Goal: Find specific page/section: Find specific page/section

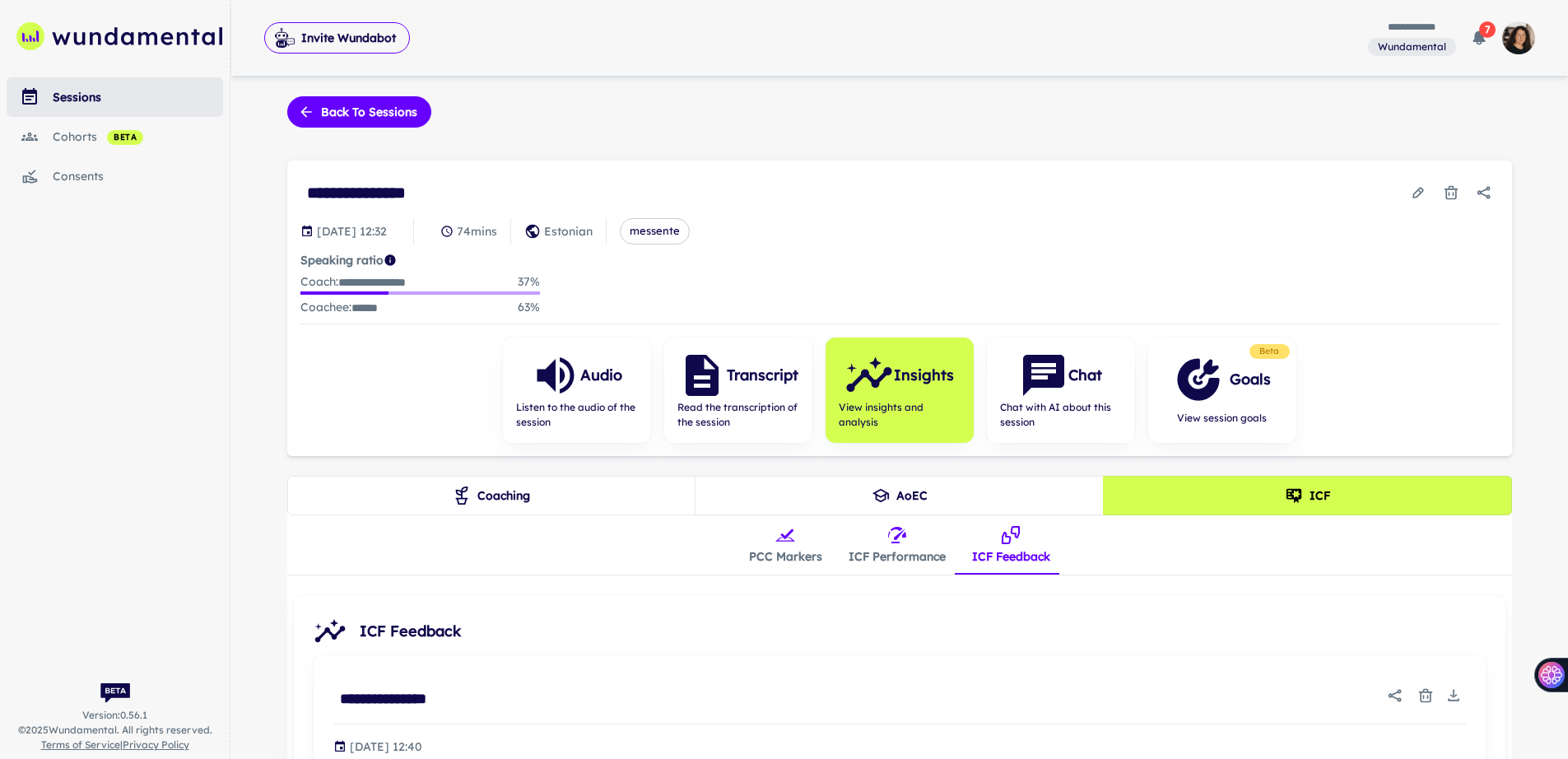
click at [514, 500] on button "Coaching" at bounding box center [492, 495] width 409 height 40
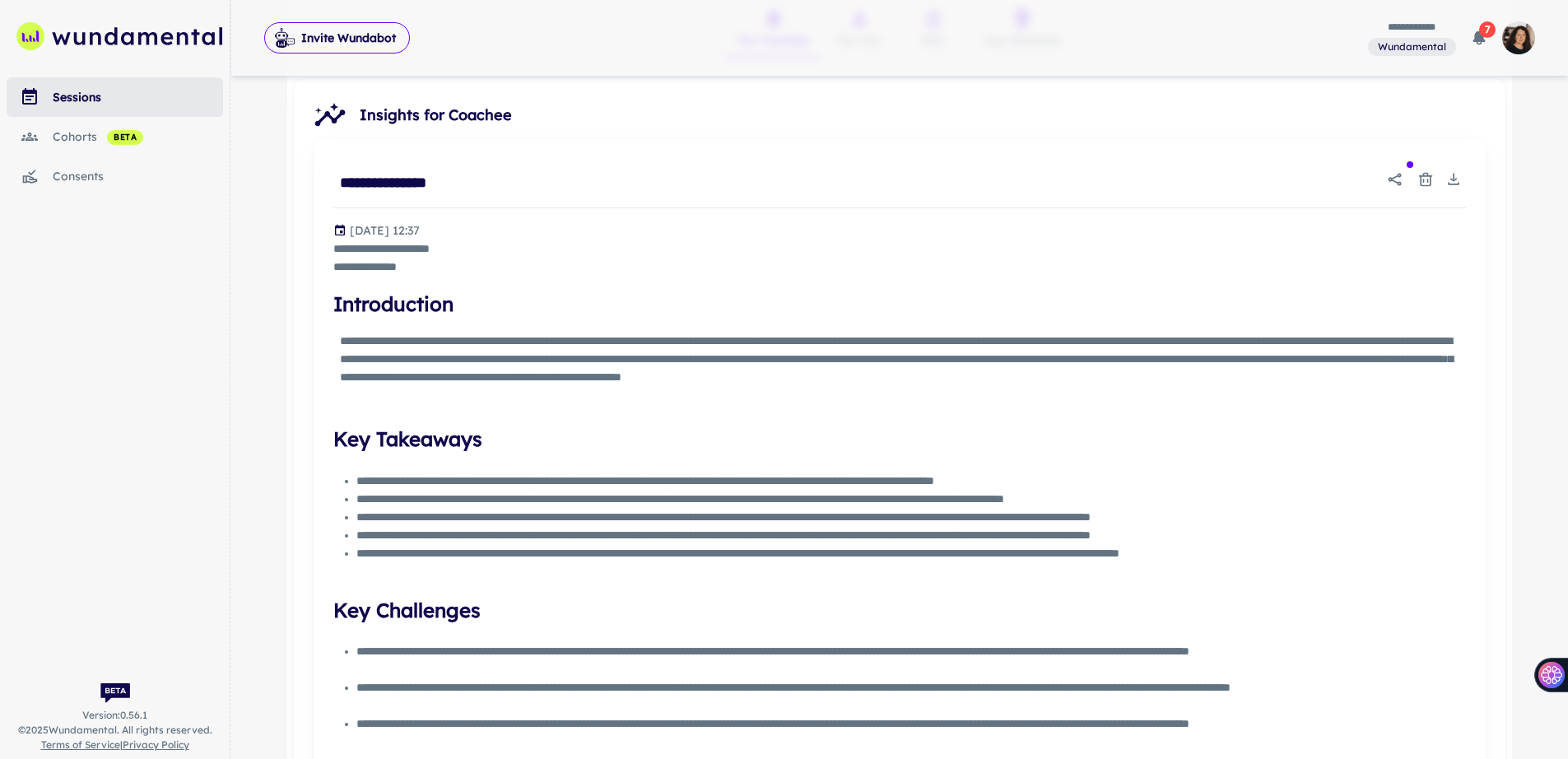
scroll to position [251, 0]
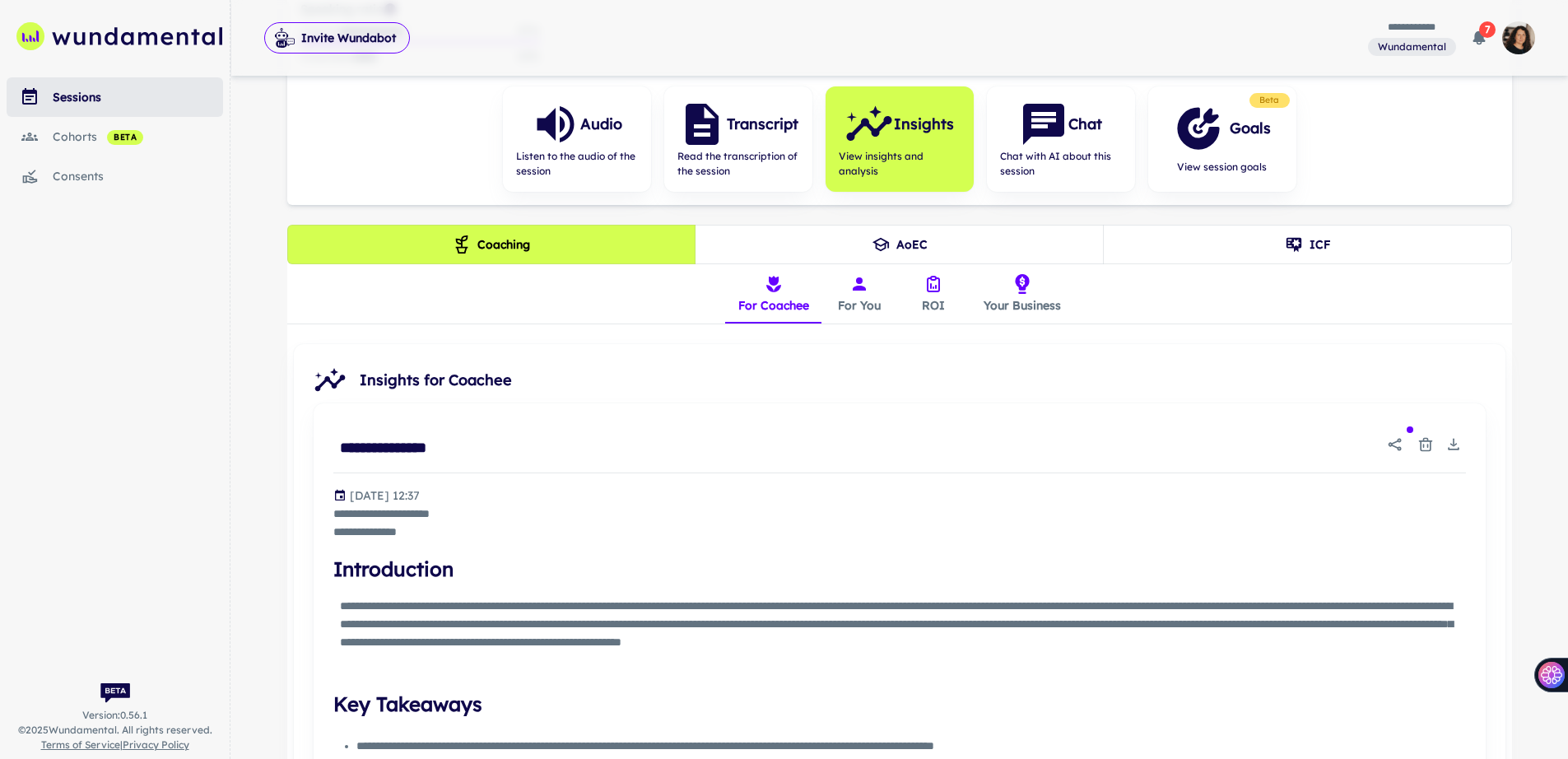
click at [93, 165] on link "consents" at bounding box center [115, 176] width 217 height 40
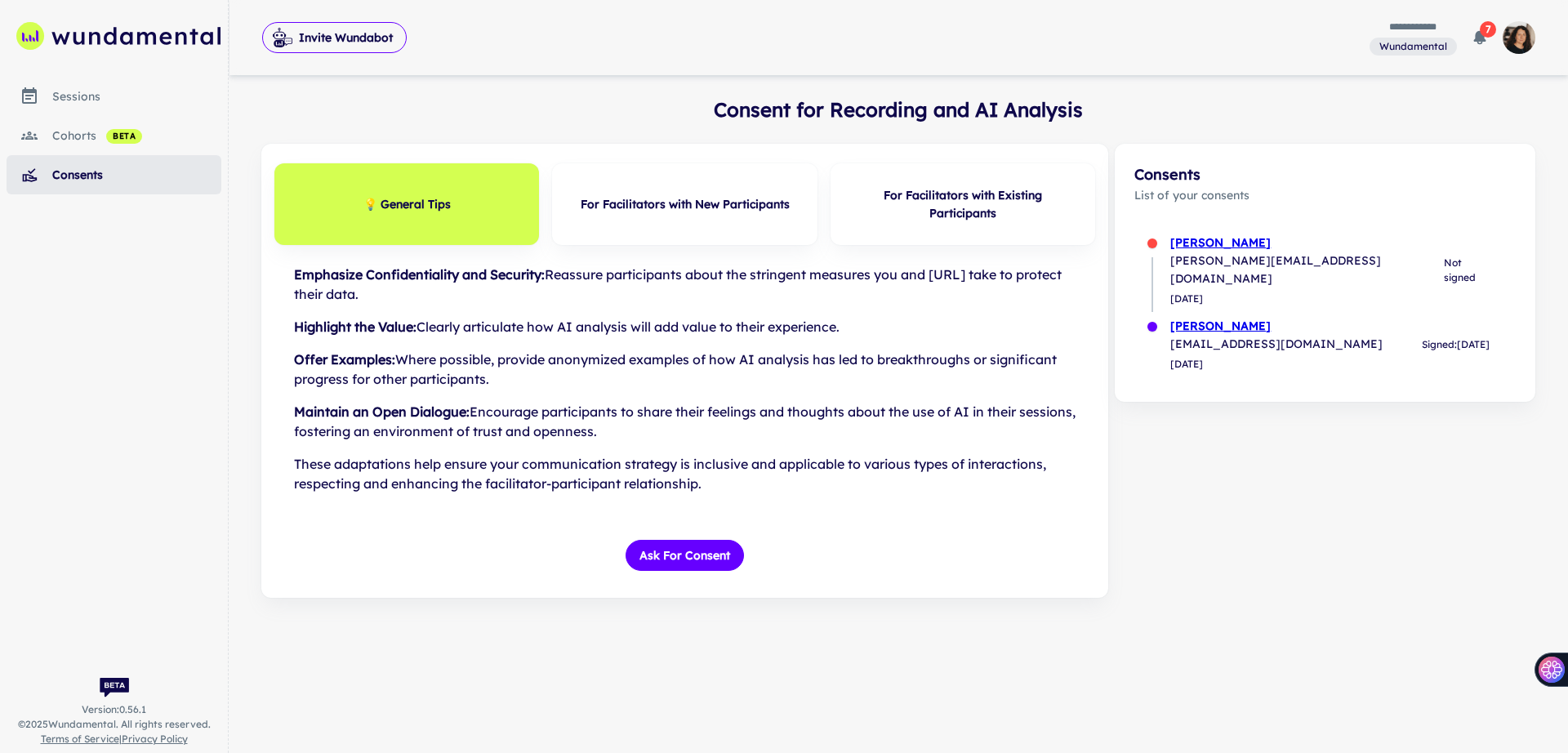
click at [78, 108] on link "sessions" at bounding box center [114, 96] width 215 height 39
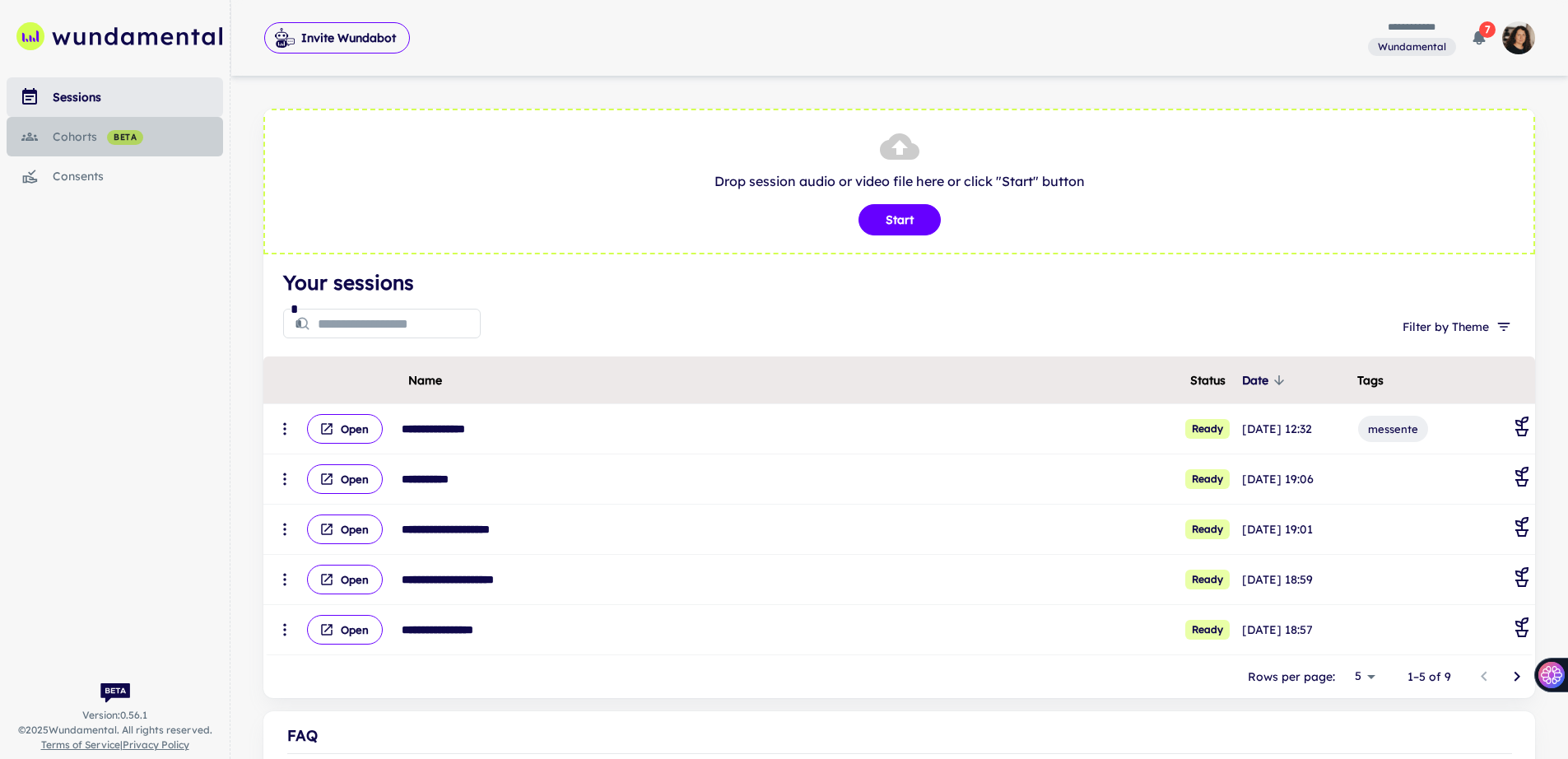
click at [73, 134] on div "cohorts beta" at bounding box center [138, 136] width 171 height 18
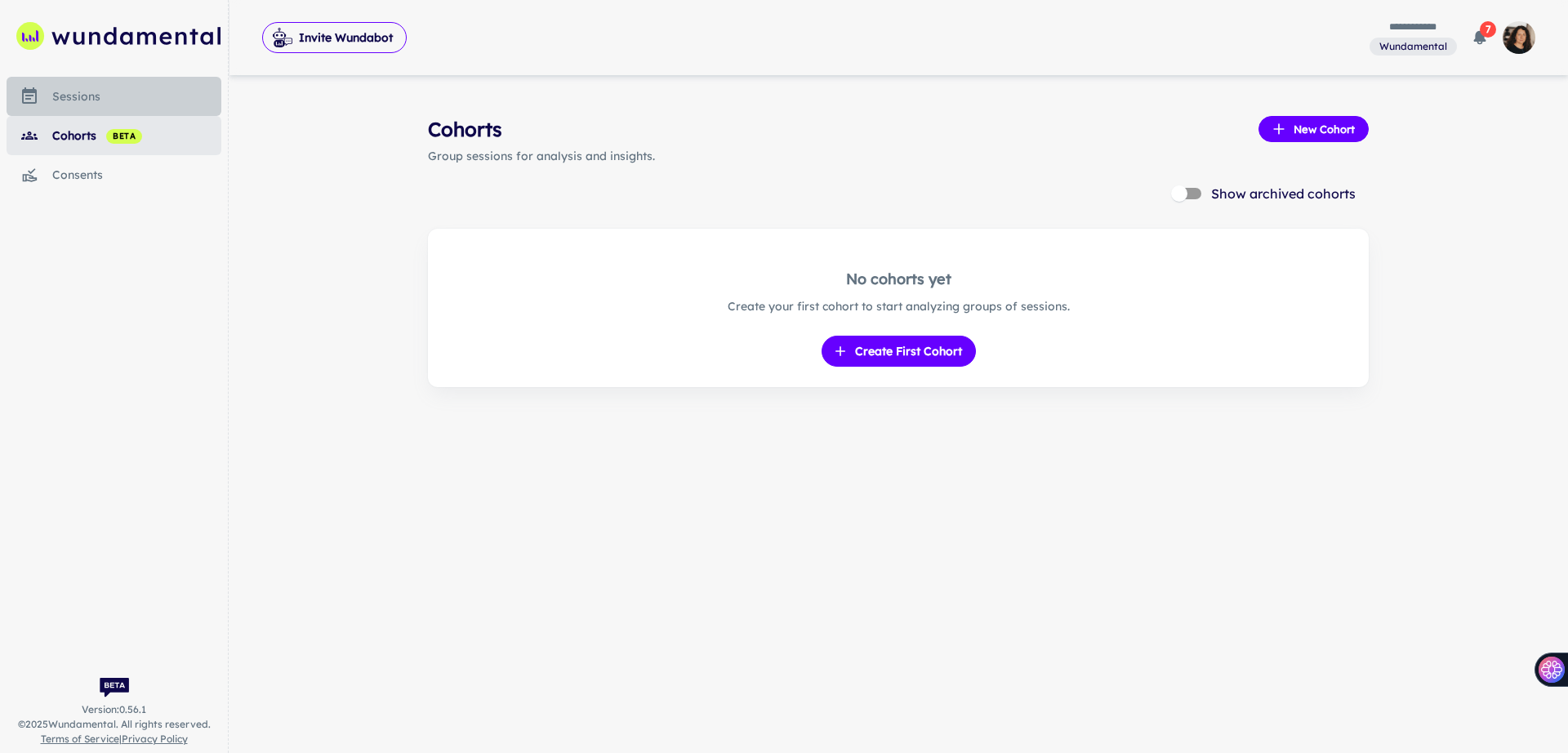
click at [77, 104] on div "sessions" at bounding box center [137, 95] width 169 height 18
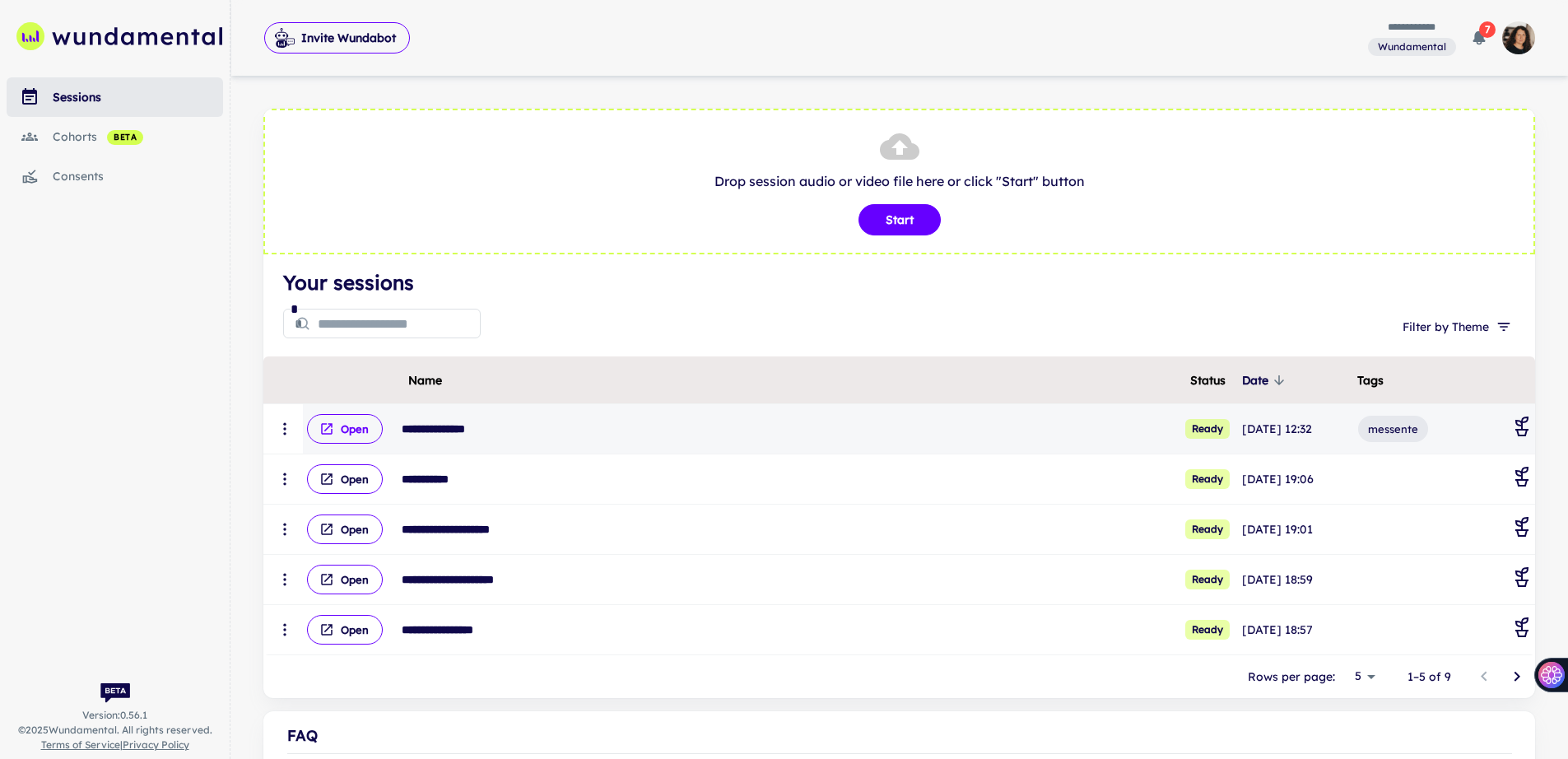
click at [346, 421] on button "Open" at bounding box center [345, 428] width 75 height 29
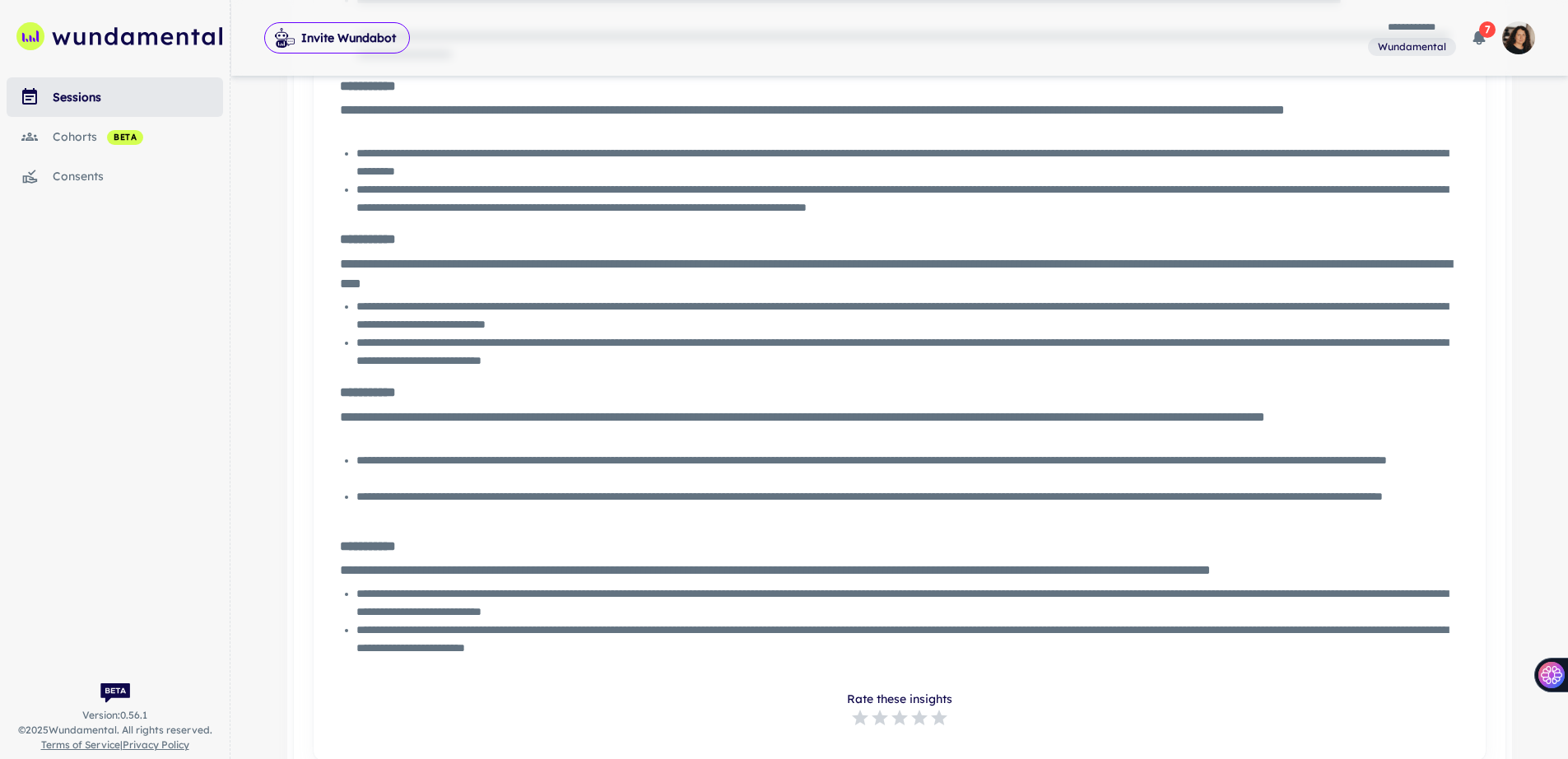
scroll to position [1436, 0]
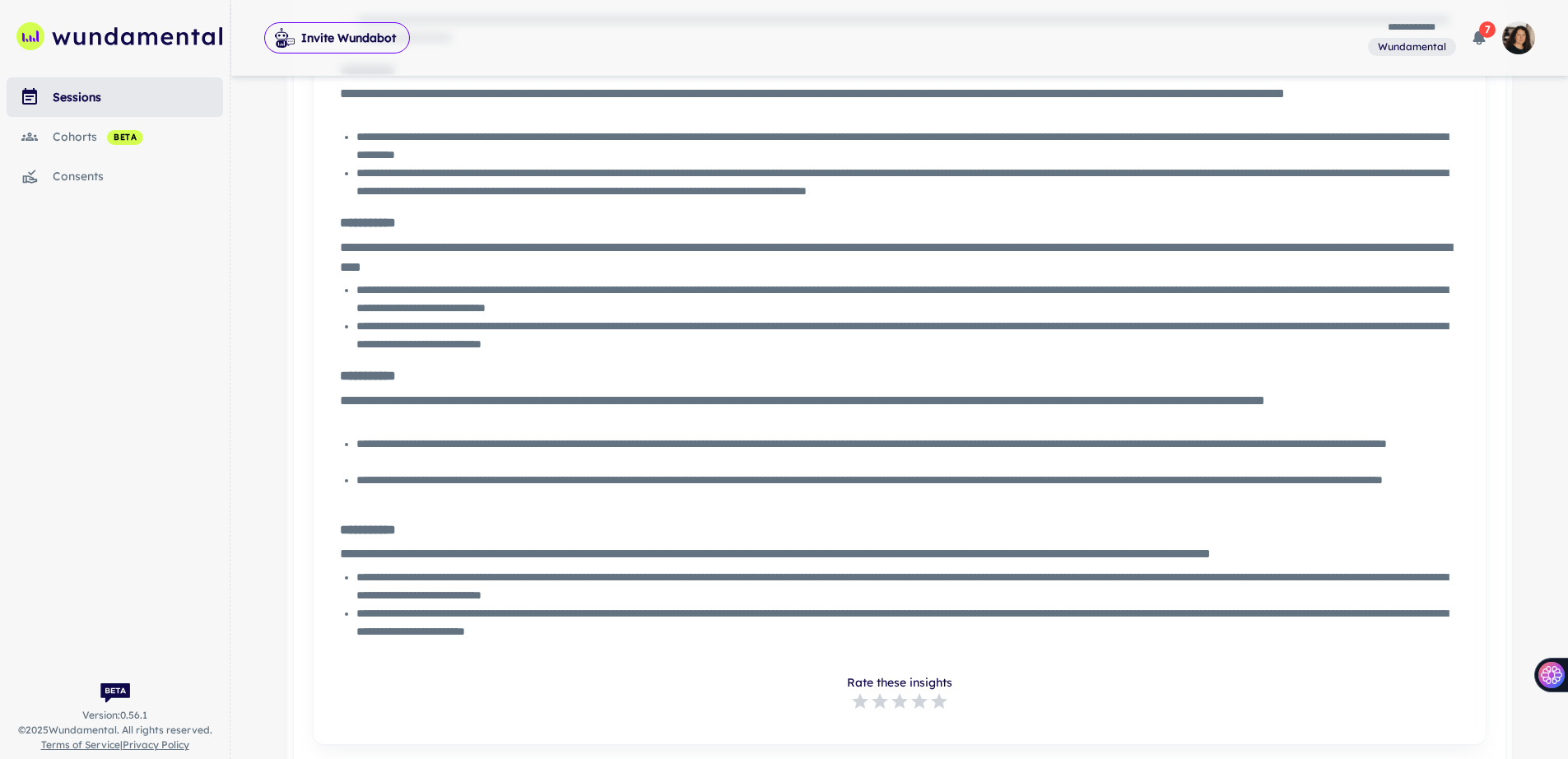
click at [1483, 39] on icon "button" at bounding box center [1478, 38] width 12 height 14
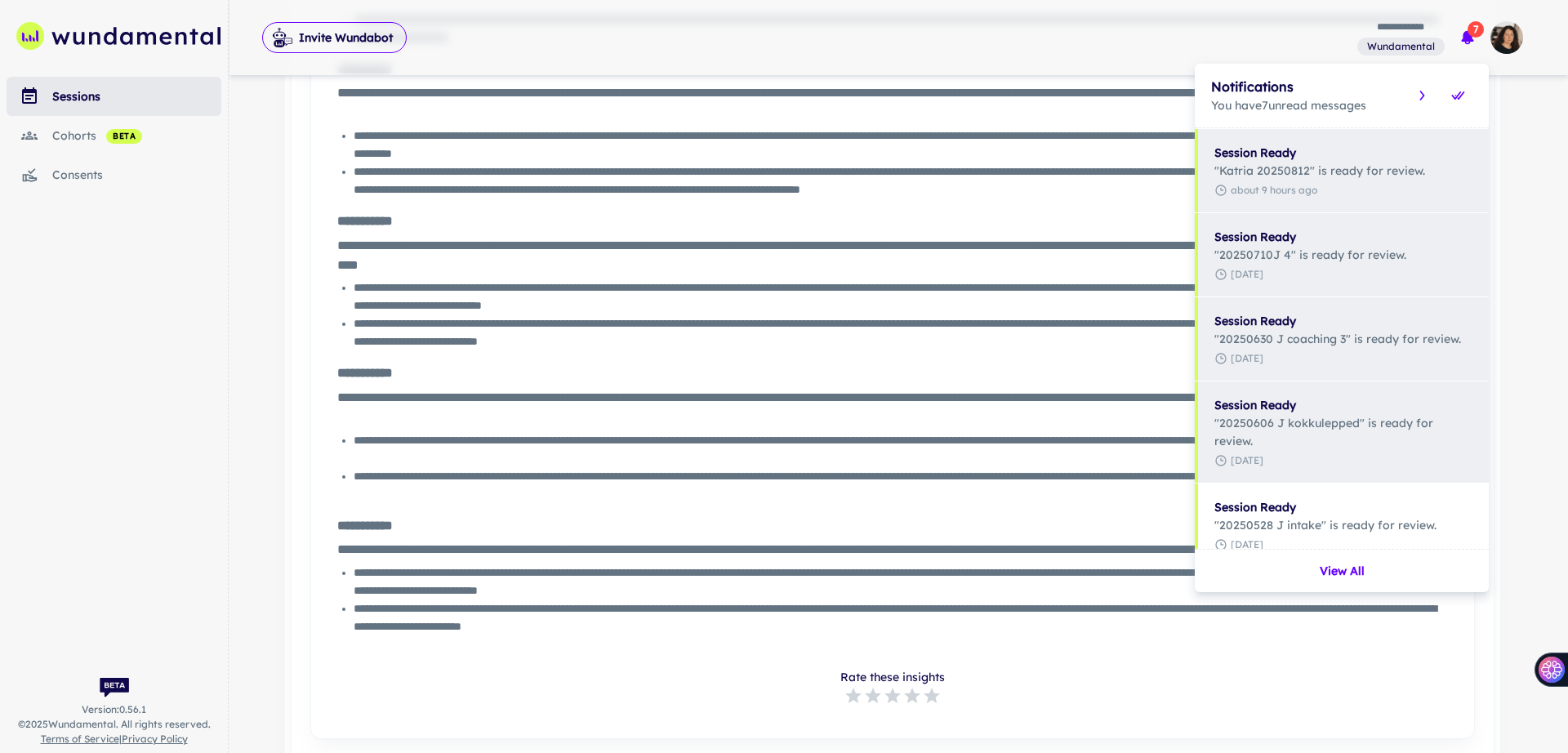
click at [1472, 38] on div at bounding box center [784, 376] width 1568 height 753
